Goal: Information Seeking & Learning: Learn about a topic

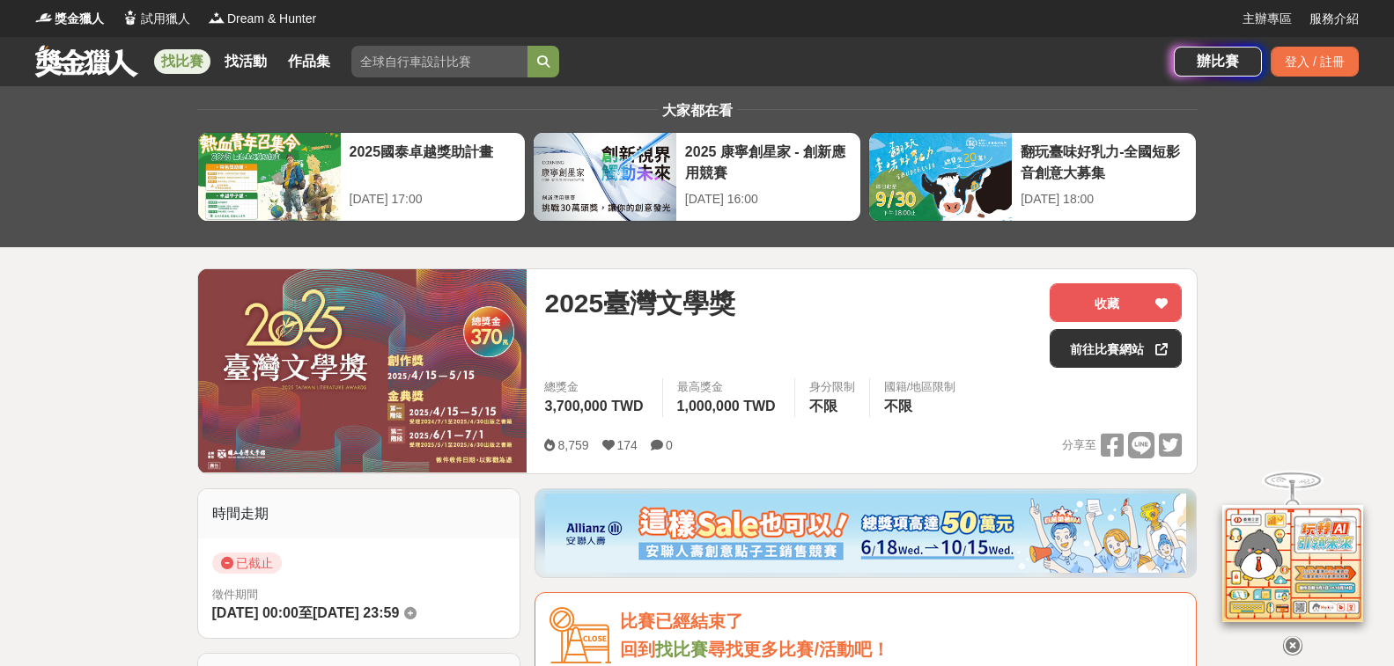
click at [202, 64] on link "找比賽" at bounding box center [182, 61] width 56 height 25
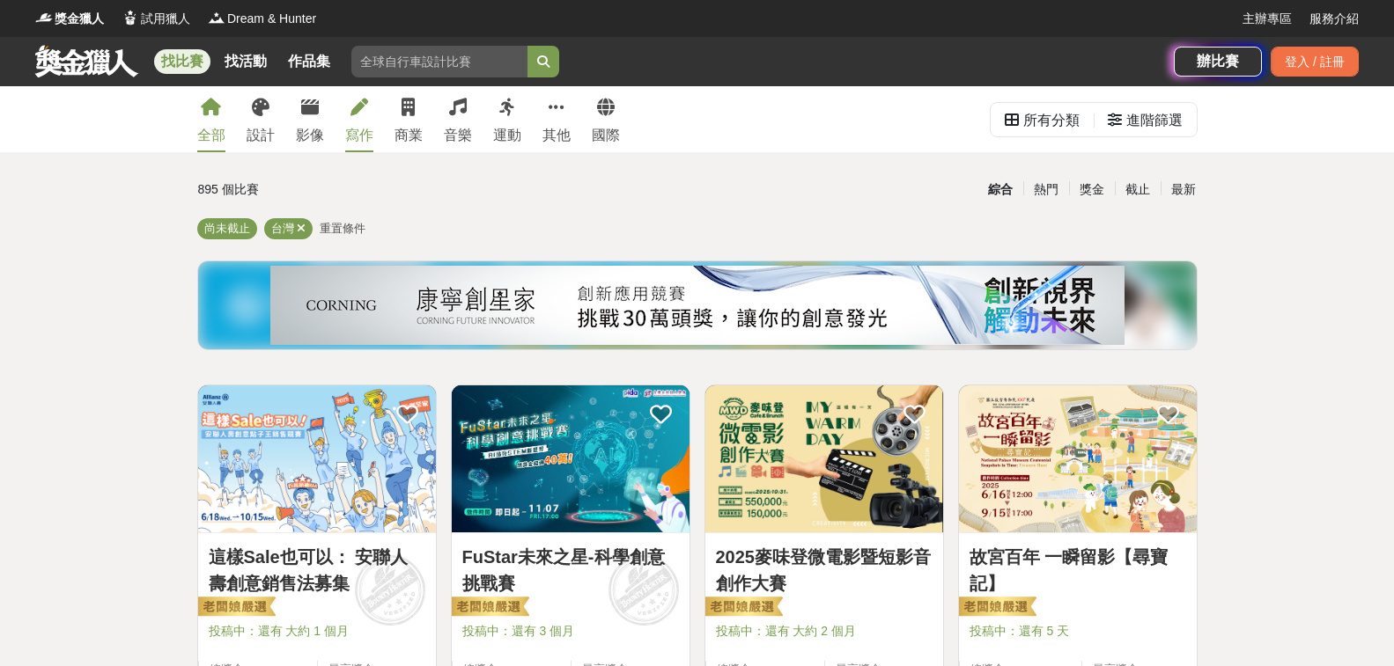
click at [360, 121] on link "寫作" at bounding box center [359, 119] width 28 height 66
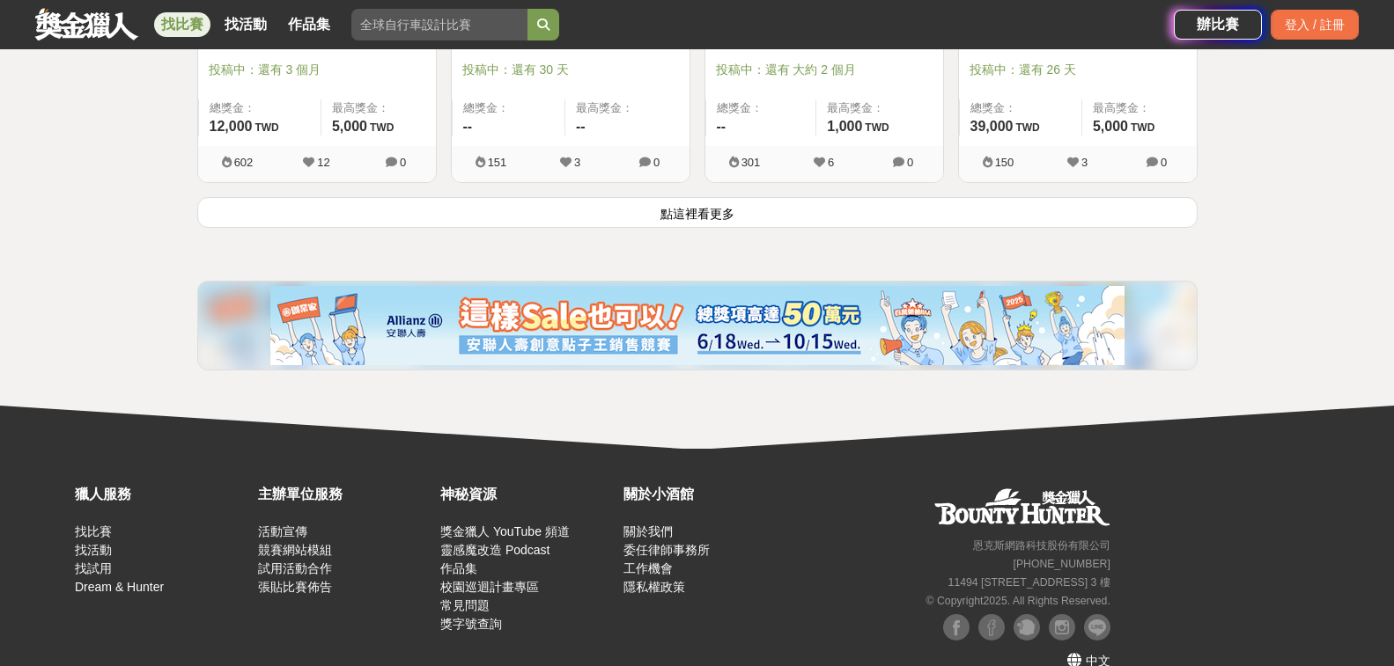
scroll to position [2460, 0]
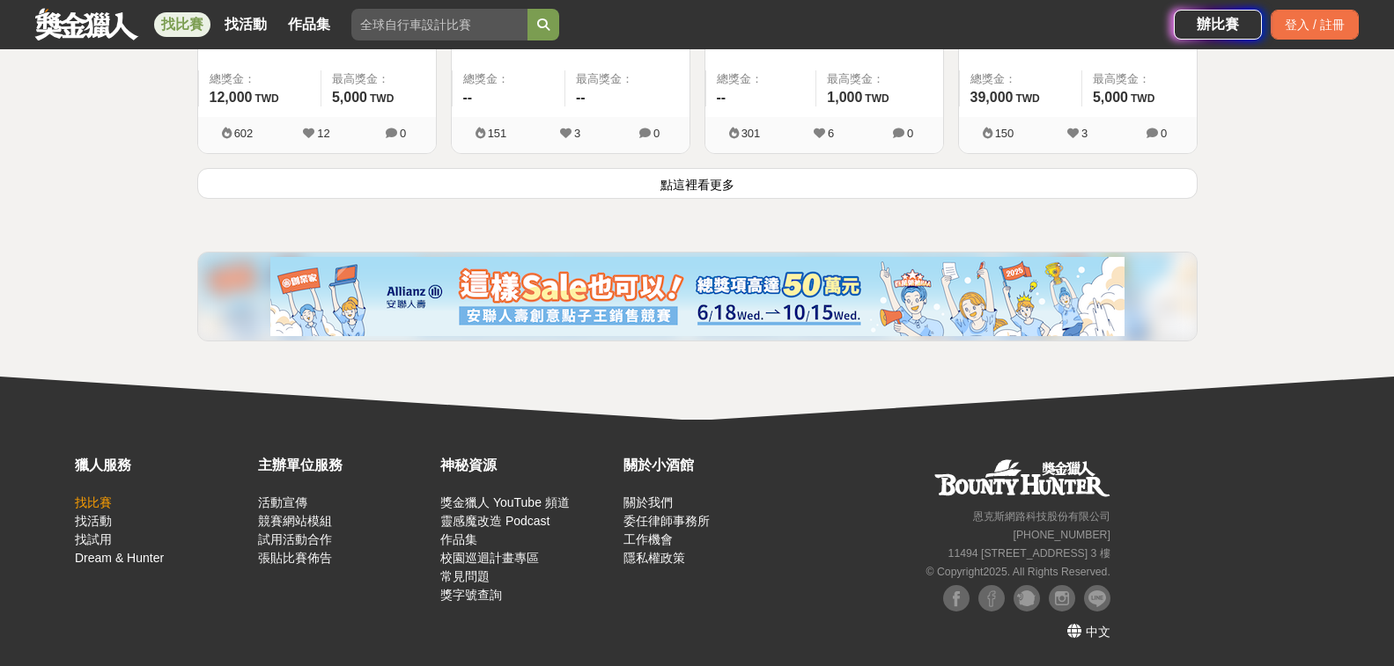
click at [89, 504] on link "找比賽" at bounding box center [93, 503] width 37 height 14
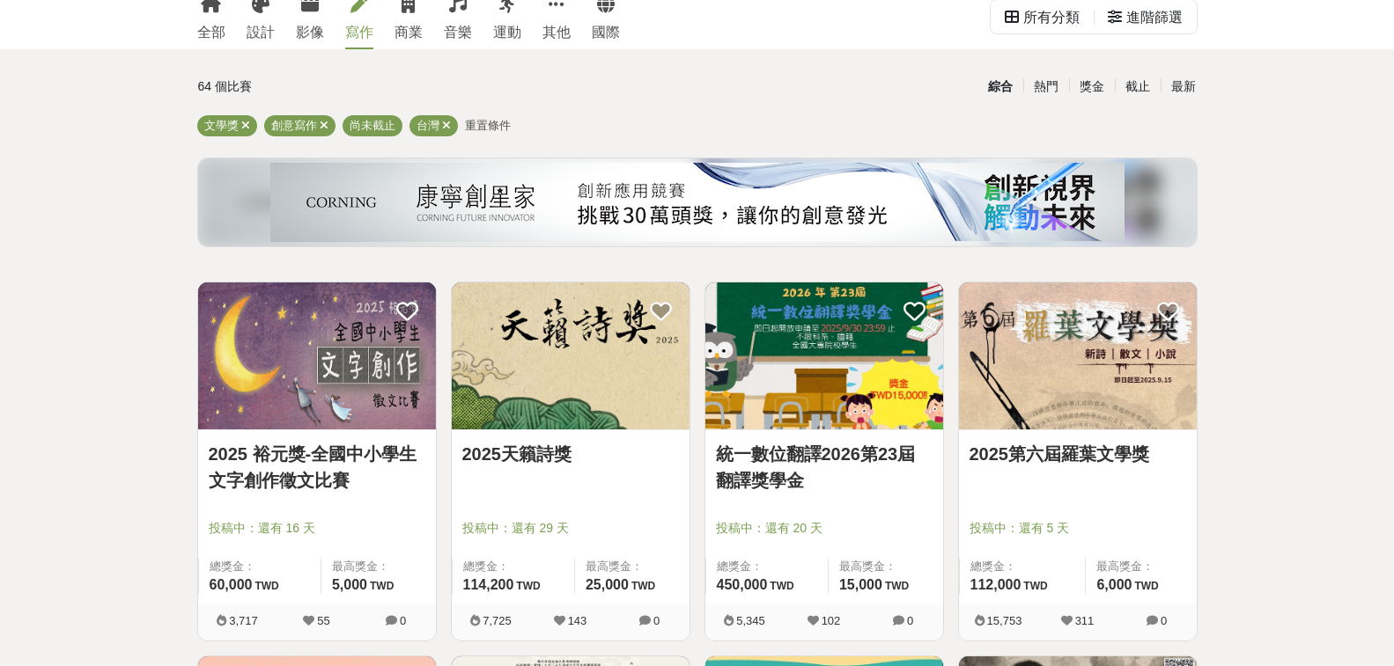
scroll to position [0, 0]
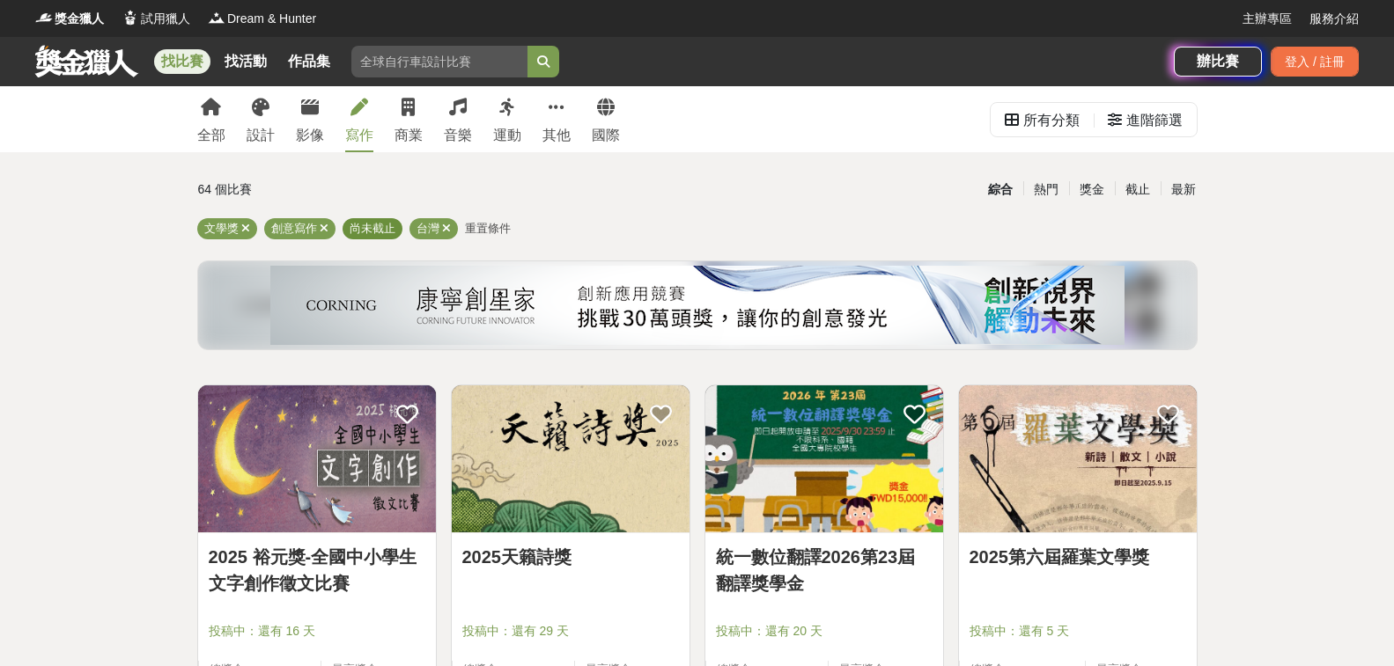
click at [372, 224] on span "尚未截止" at bounding box center [372, 228] width 46 height 13
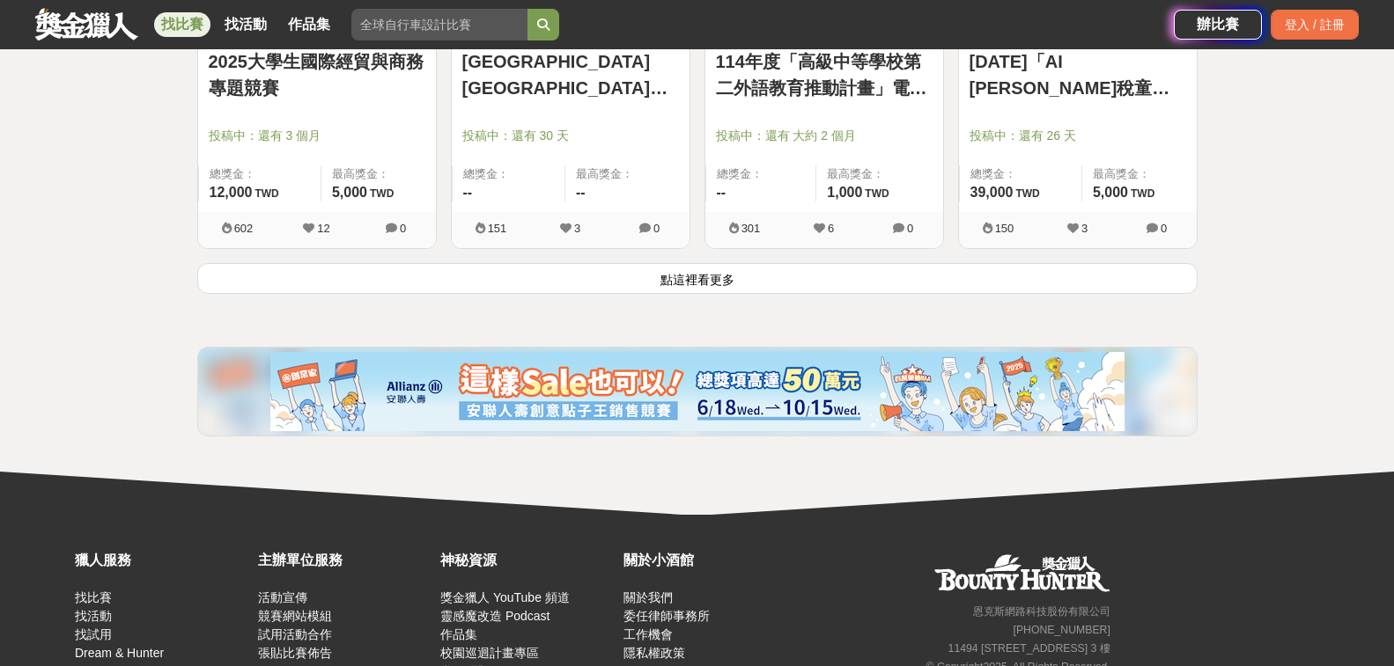
scroll to position [2460, 0]
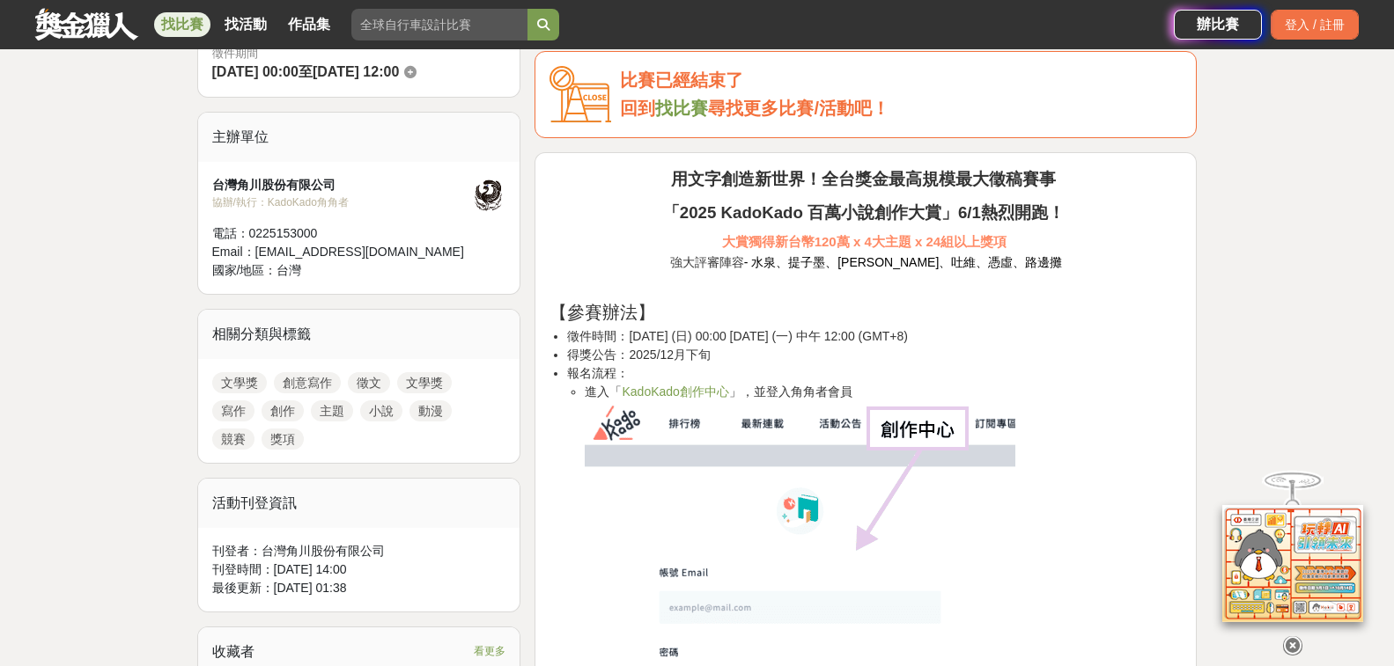
scroll to position [528, 0]
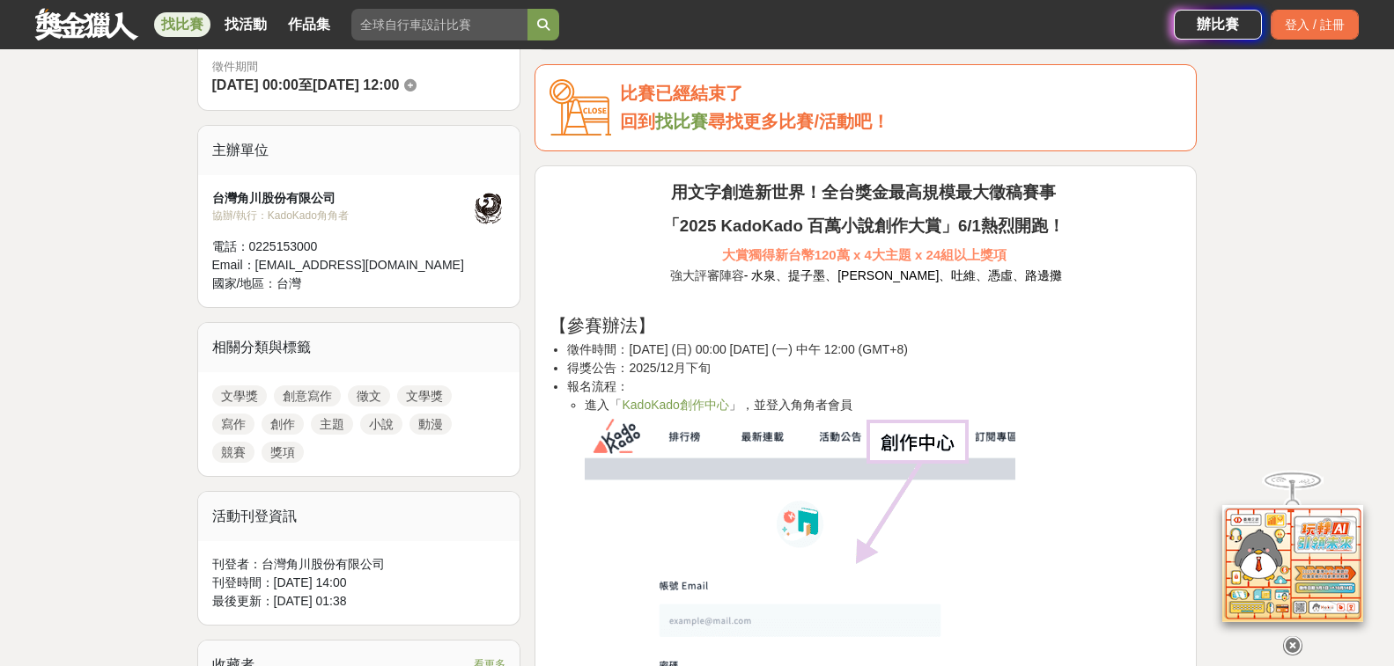
click at [706, 406] on link "KadoKado創作中心" at bounding box center [675, 405] width 107 height 14
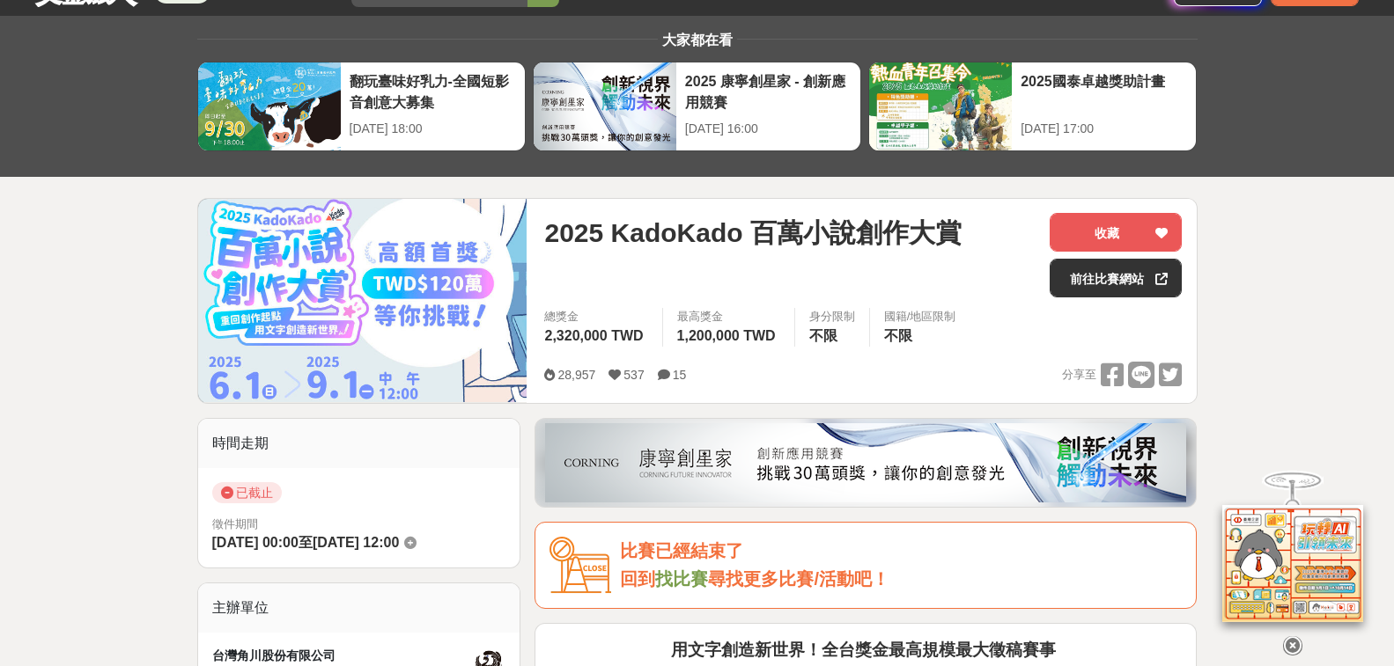
scroll to position [0, 0]
